Goal: Task Accomplishment & Management: Use online tool/utility

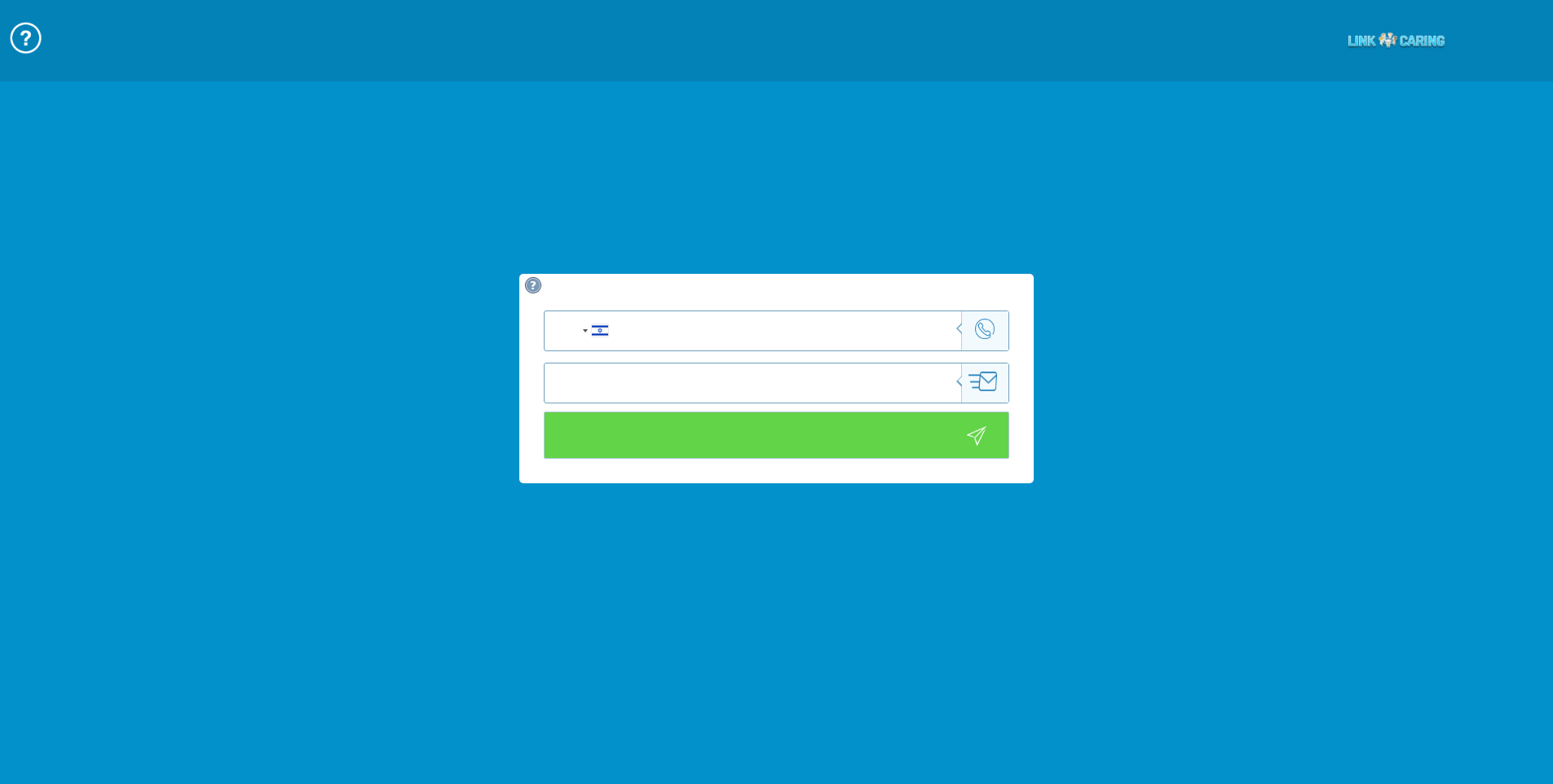
type input "כניסה לוידאו"
click at [929, 333] on input "tel" at bounding box center [814, 331] width 294 height 39
type input "ם"
type input "0586050558"
click at [898, 446] on input "כניסה לוידאו" at bounding box center [776, 435] width 467 height 48
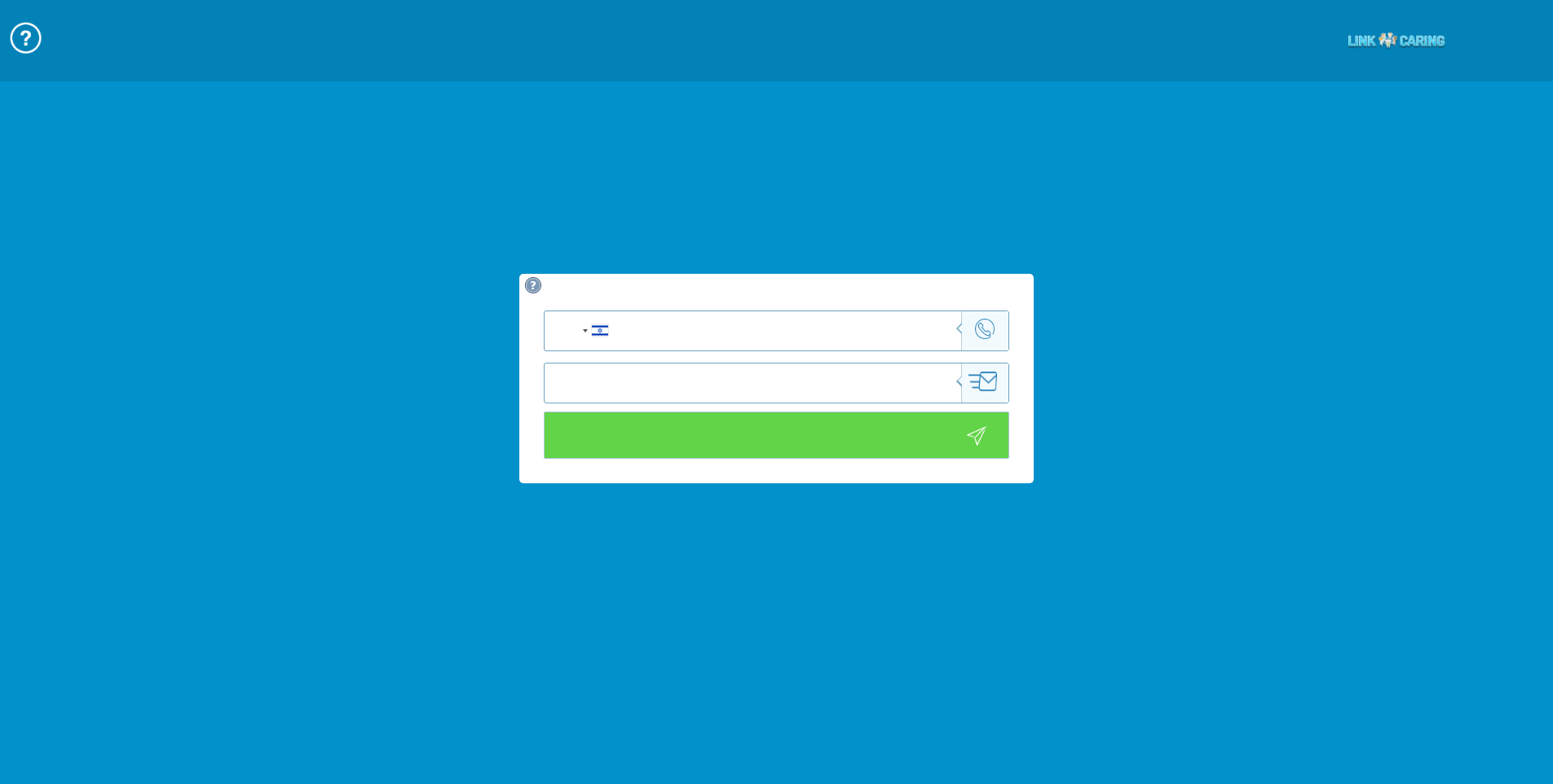
type input "כניסה לוידאו"
click at [921, 323] on input "tel" at bounding box center [814, 331] width 294 height 39
type input "0"
type input "0546924460"
click at [919, 446] on input "כניסה לוידאו" at bounding box center [776, 435] width 467 height 48
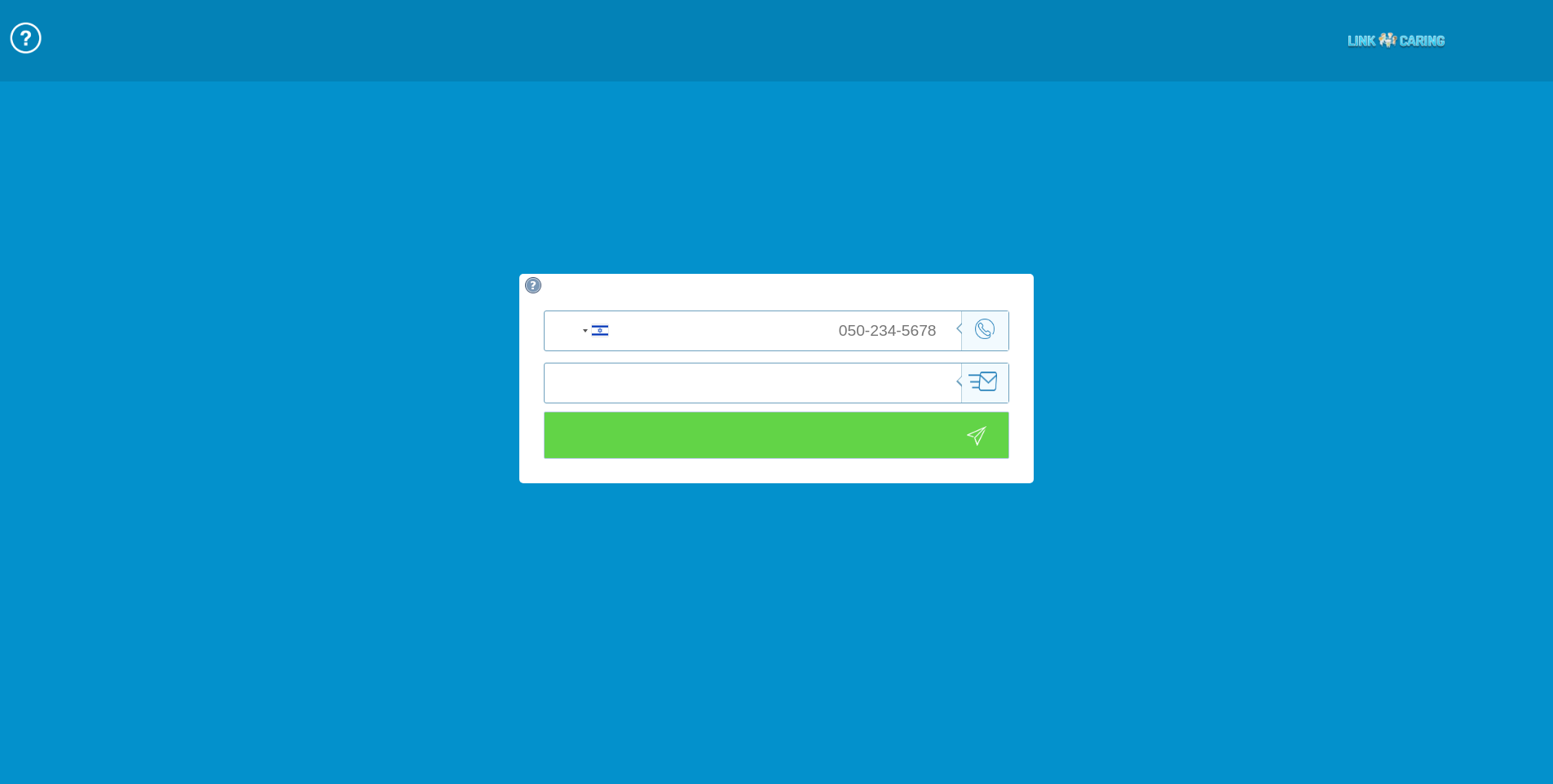
type input "כניסה לוידאו"
click at [933, 330] on input "tel" at bounding box center [814, 331] width 294 height 39
type input "0546924400"
click at [978, 444] on input "כניסה לוידאו" at bounding box center [776, 435] width 467 height 48
